Goal: Transaction & Acquisition: Purchase product/service

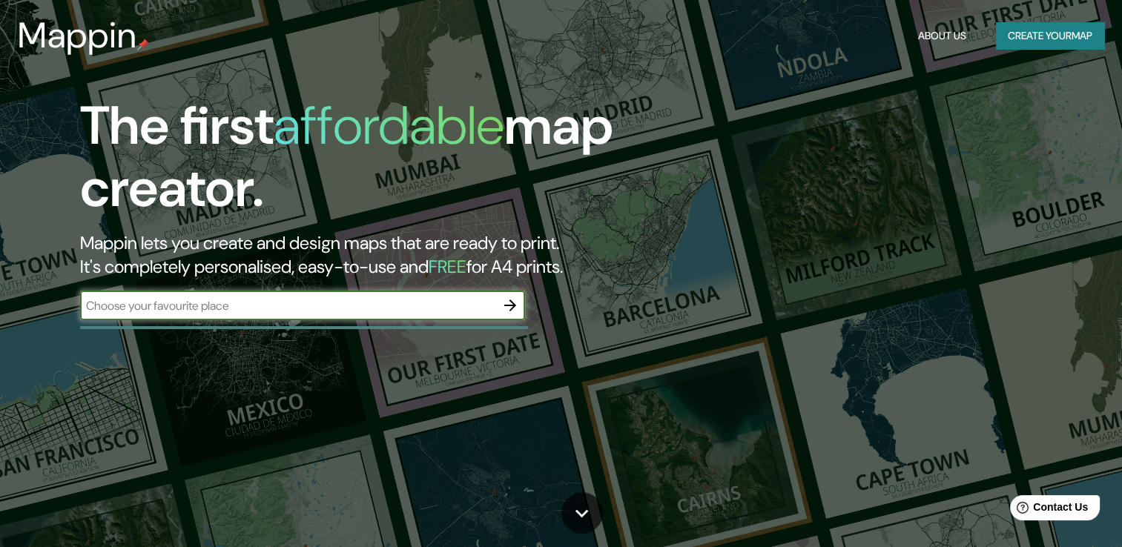
click at [190, 301] on input "text" at bounding box center [287, 305] width 415 height 17
type input "[GEOGRAPHIC_DATA]"
click at [508, 297] on icon "button" at bounding box center [510, 306] width 18 height 18
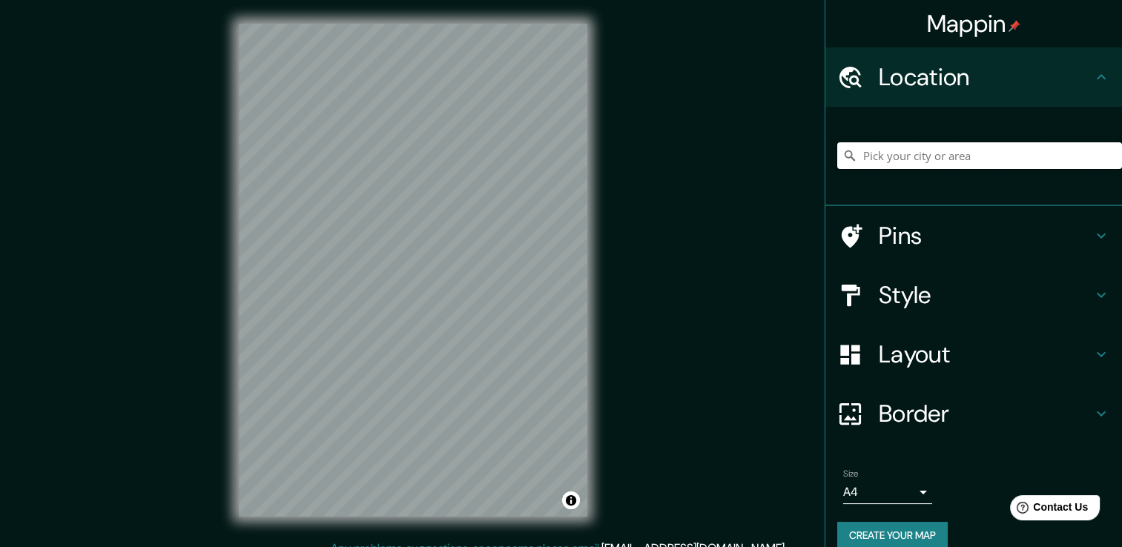
click at [874, 156] on input "Pick your city or area" at bounding box center [979, 155] width 285 height 27
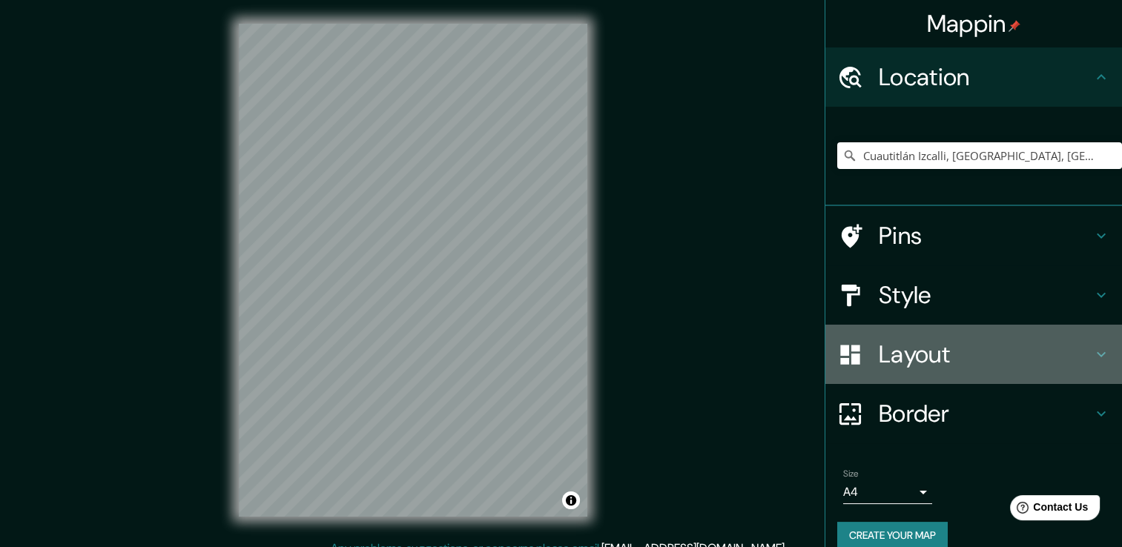
click at [849, 350] on icon at bounding box center [850, 355] width 26 height 26
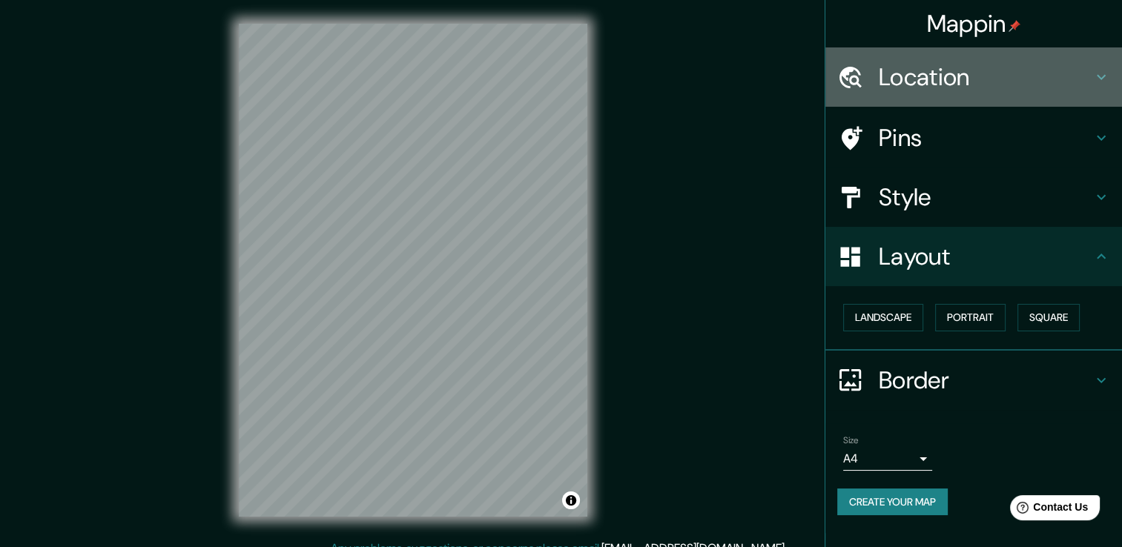
click at [1098, 79] on icon at bounding box center [1102, 77] width 18 height 18
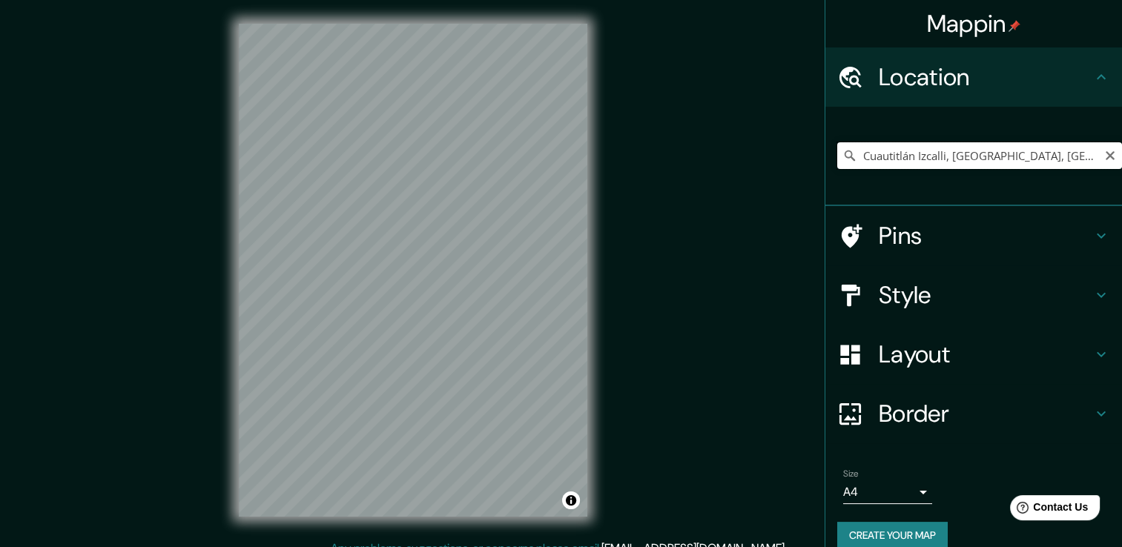
click at [1077, 154] on input "Cuautitlán Izcalli, [GEOGRAPHIC_DATA], [GEOGRAPHIC_DATA]" at bounding box center [979, 155] width 285 height 27
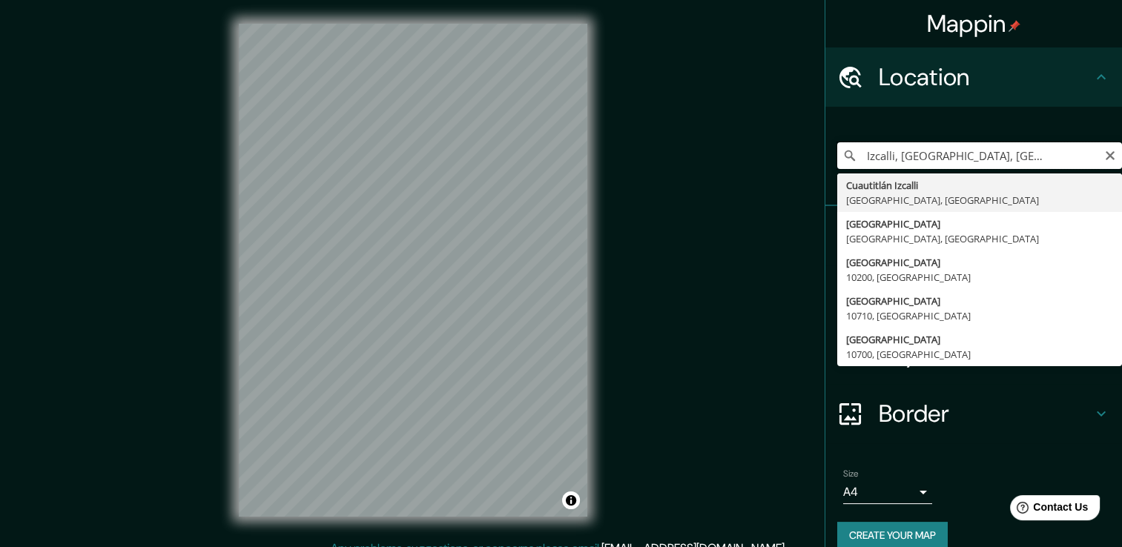
scroll to position [0, 58]
type input "Cuautitlán Izcalli, [GEOGRAPHIC_DATA], [GEOGRAPHIC_DATA]"
